Goal: Task Accomplishment & Management: Complete application form

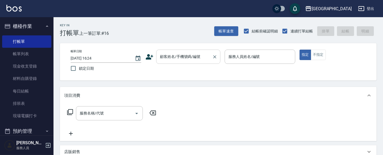
click at [185, 56] on input "顧客姓名/手機號碼/編號" at bounding box center [184, 56] width 51 height 9
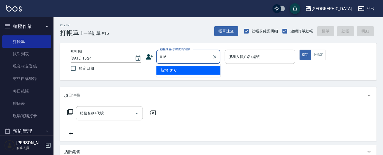
type input "016"
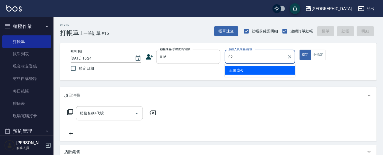
type input "[PERSON_NAME]-02"
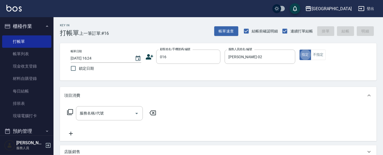
type button "true"
type input "224"
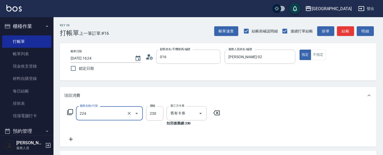
type input "[PERSON_NAME]/0919595188/016"
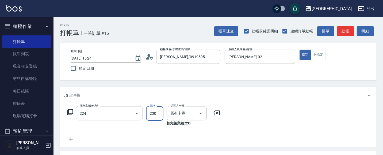
type input "洗髮(卡)230(224)"
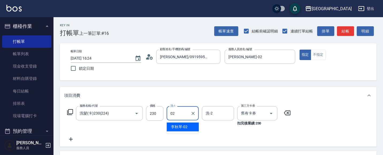
type input "[PERSON_NAME]-02"
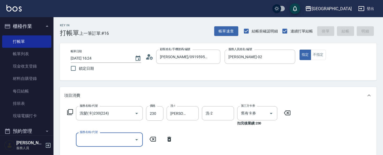
type input "[DATE] 17:13"
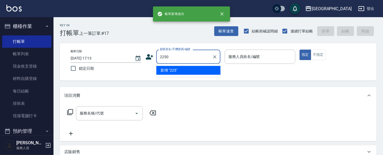
type input "2250"
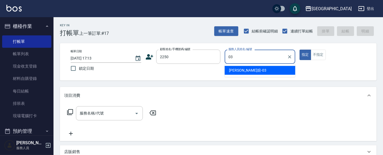
type input "[PERSON_NAME]媗-03"
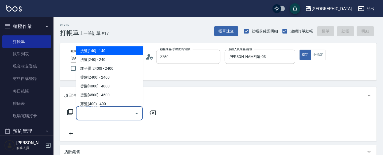
type input "[PERSON_NAME]媗/0911843052/2250"
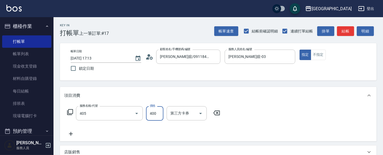
type input "剪髮(400)(405)"
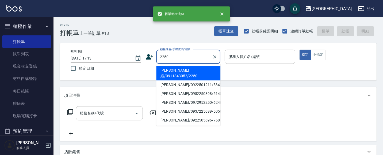
type input "2250"
type input "0"
type input "[PERSON_NAME]媗/0911843052/2250"
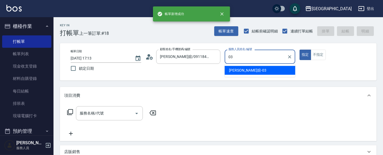
type input "[PERSON_NAME]媗-03"
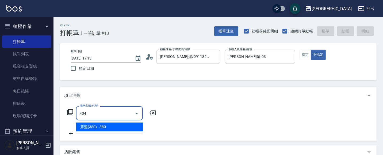
type input "剪髮(380)(404)"
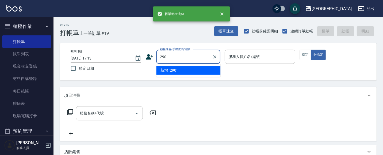
type input "290"
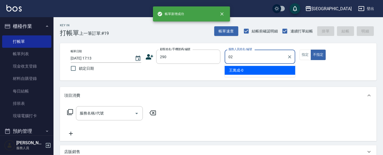
type input "[PERSON_NAME]-02"
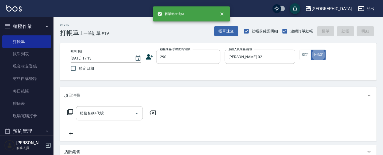
type button "false"
type input "404"
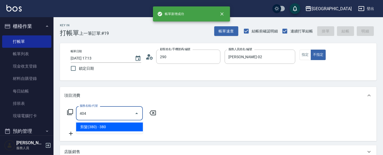
type input "[PERSON_NAME]/0989688802/290"
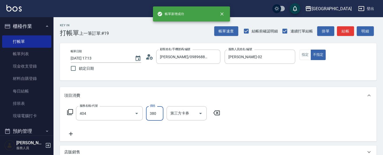
type input "剪髮(380)(404)"
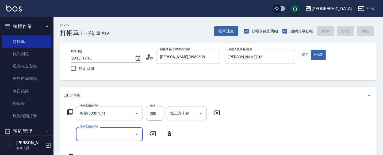
type input "[DATE] 17:14"
